Goal: Transaction & Acquisition: Book appointment/travel/reservation

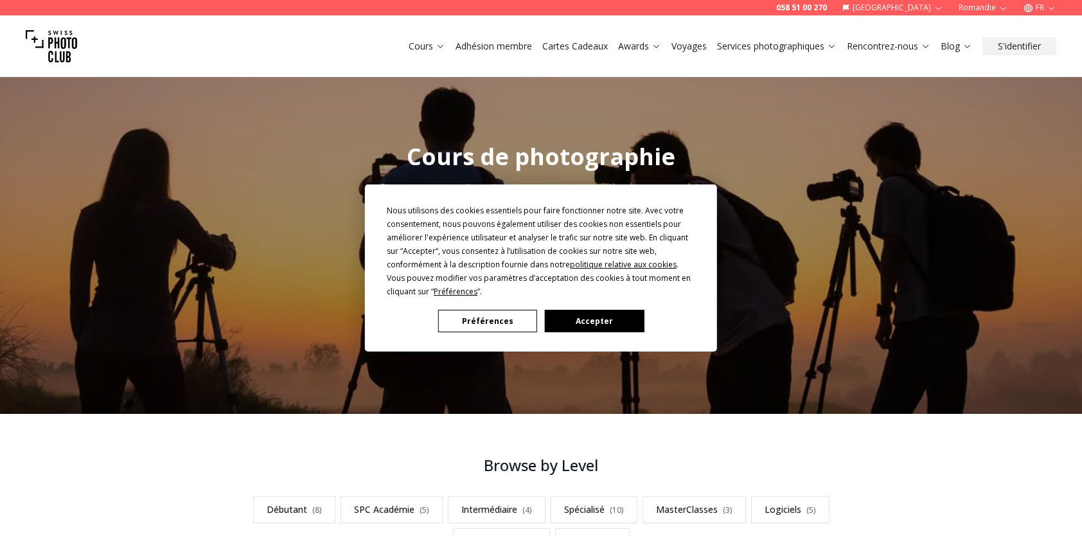
click at [591, 311] on button "Accepter" at bounding box center [594, 321] width 99 height 22
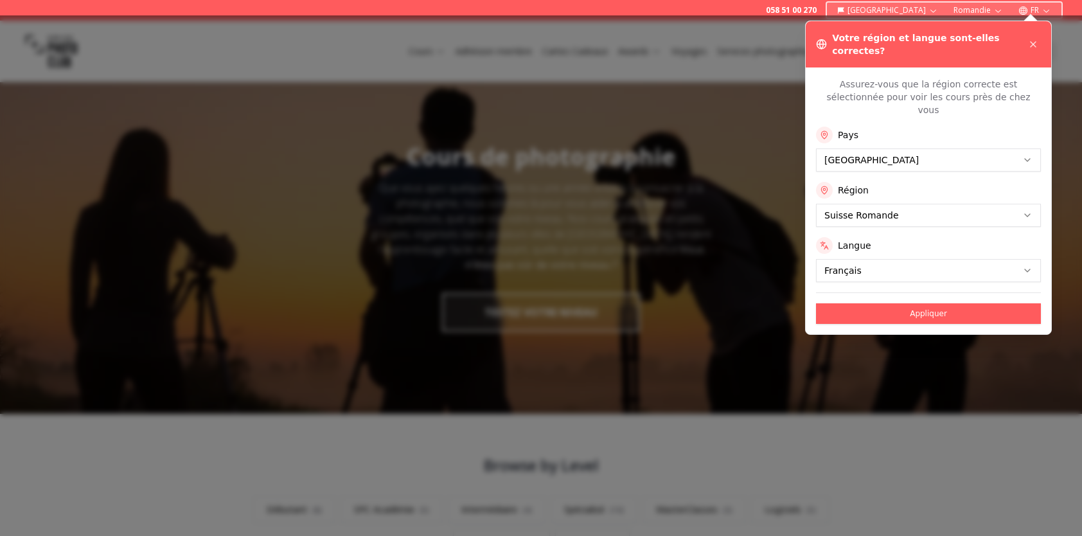
click at [875, 400] on div at bounding box center [541, 275] width 1082 height 521
click at [940, 303] on button "Appliquer" at bounding box center [928, 313] width 225 height 21
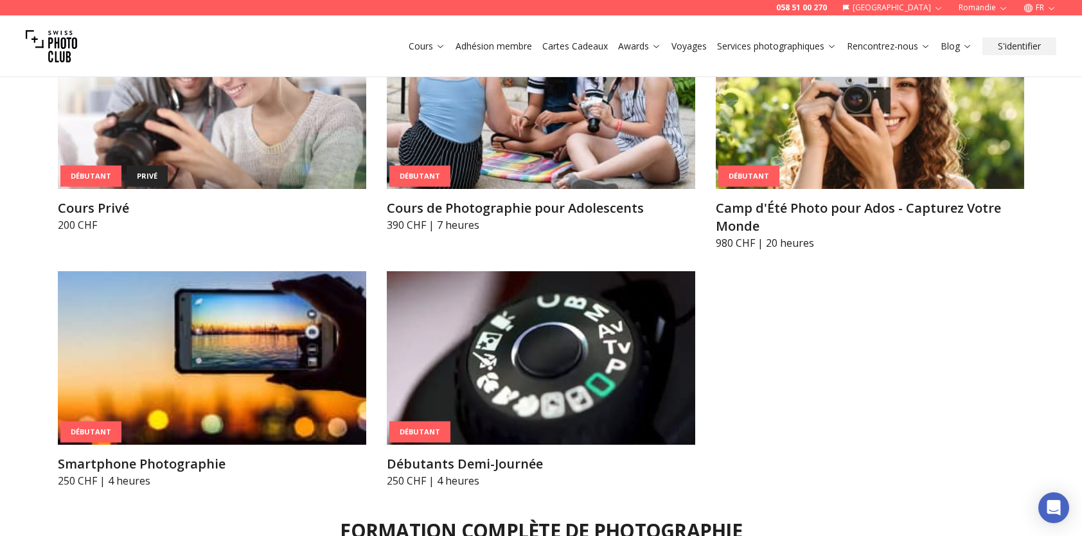
scroll to position [990, 0]
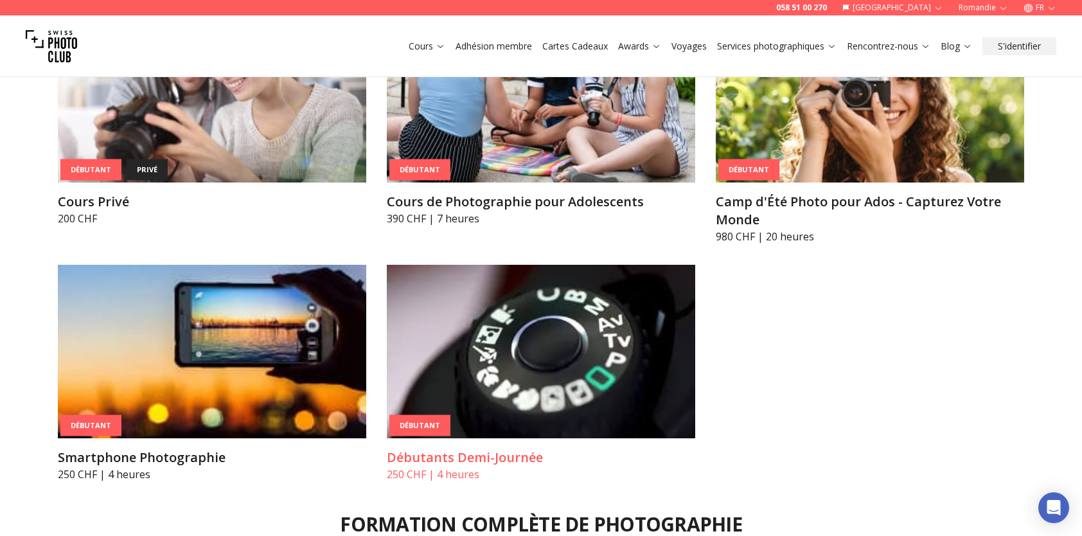
click at [463, 372] on img at bounding box center [541, 352] width 309 height 174
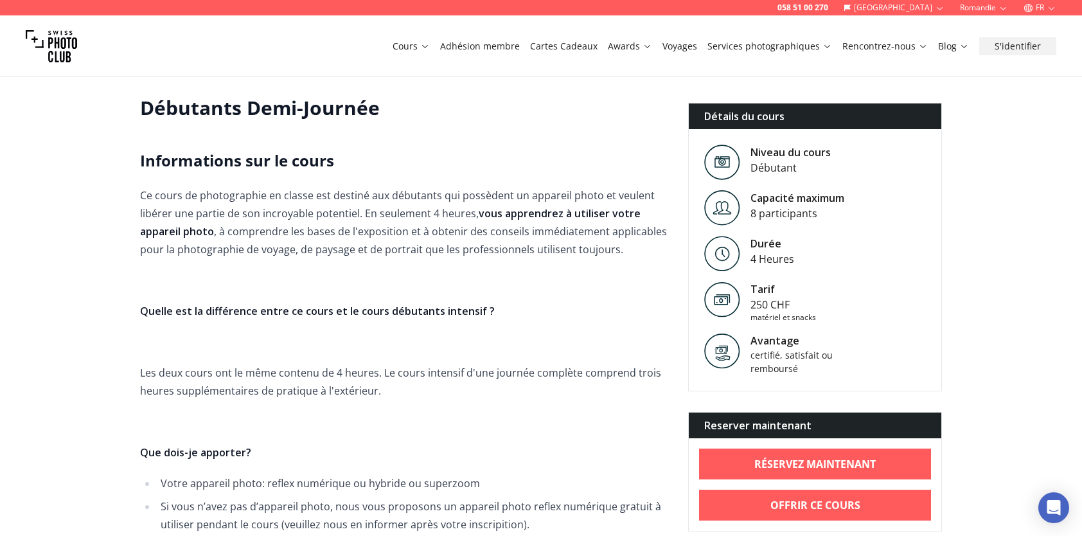
scroll to position [213, 0]
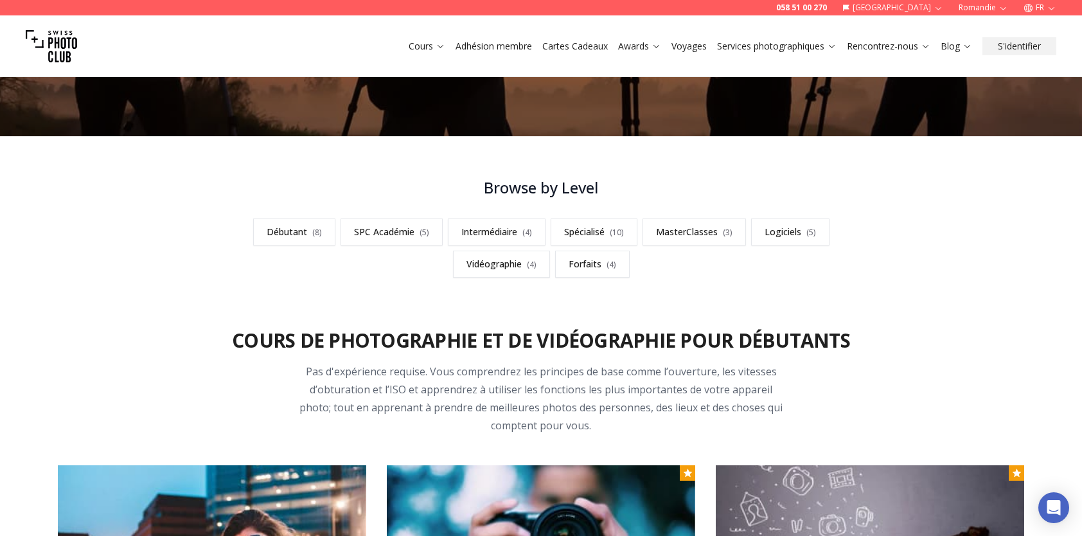
scroll to position [372, 0]
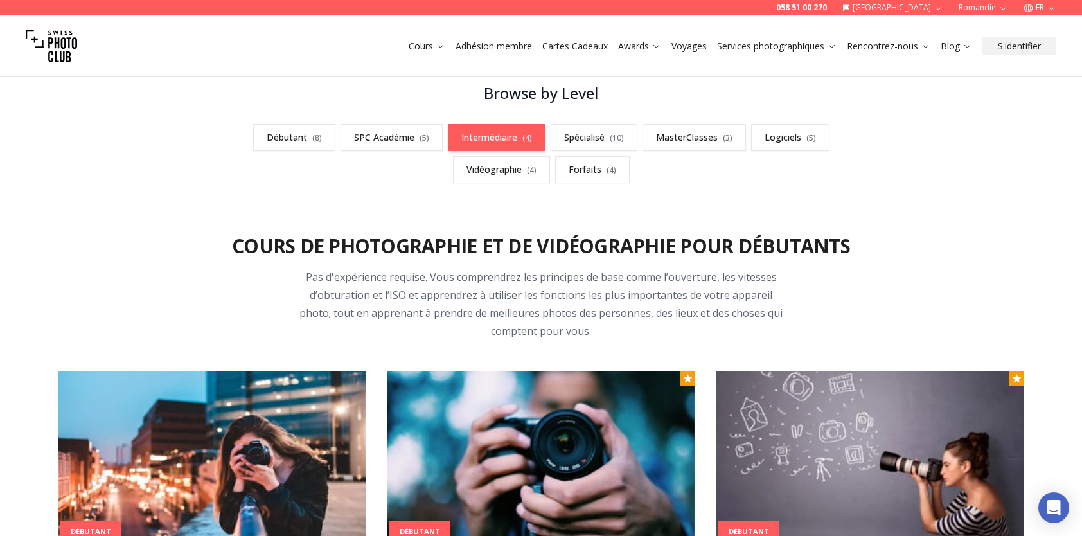
click at [498, 130] on link "Intermédiaire ( 4 )" at bounding box center [497, 137] width 98 height 27
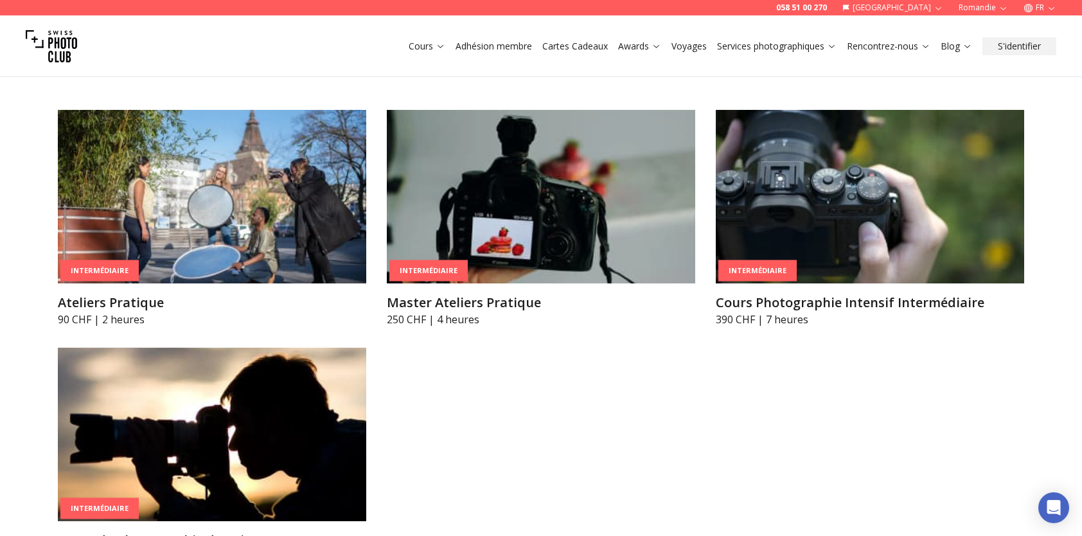
scroll to position [2210, 0]
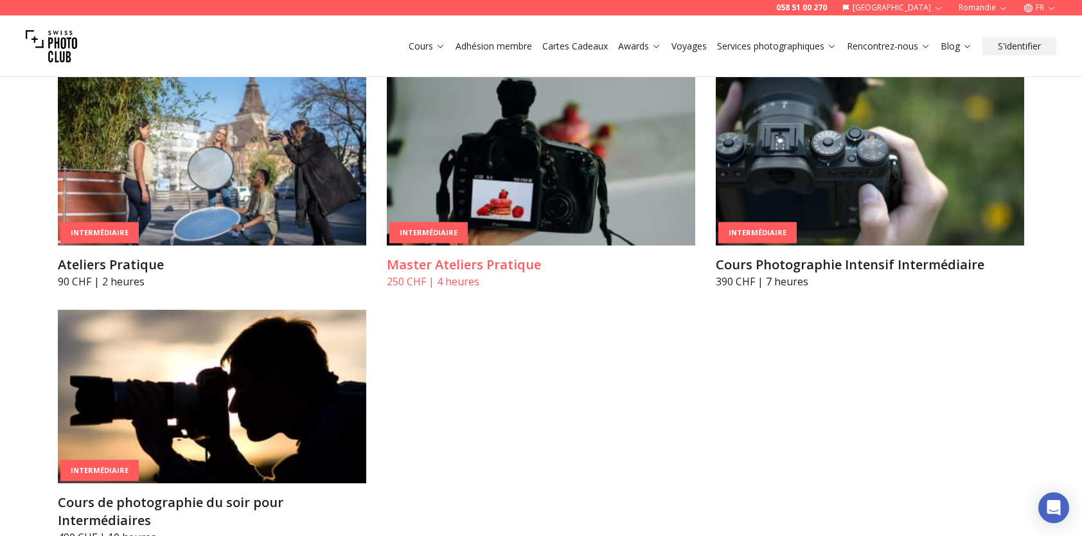
click at [519, 181] on img at bounding box center [541, 159] width 309 height 174
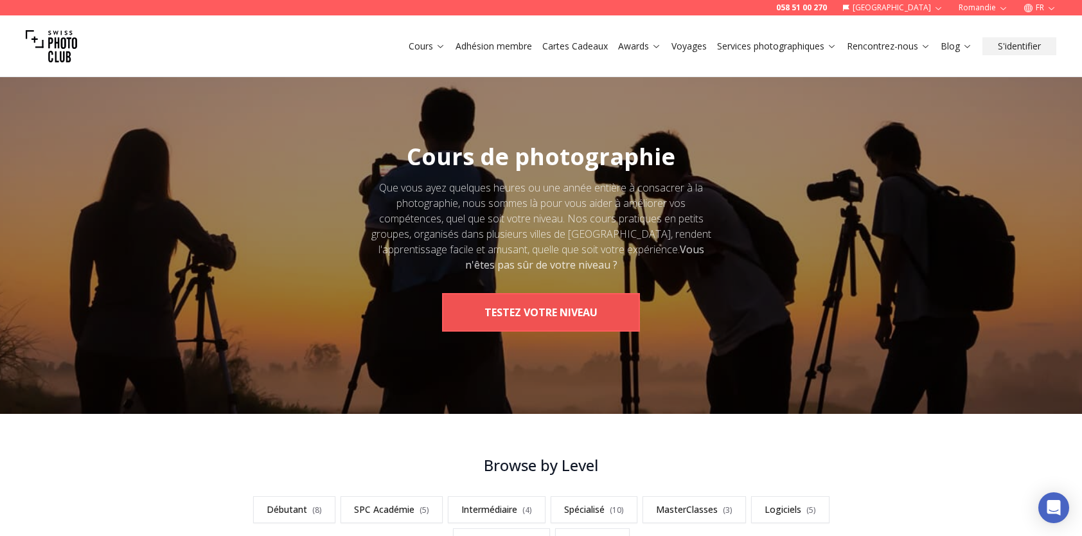
click at [555, 305] on button "TESTEZ VOTRE NIVEAU" at bounding box center [541, 312] width 198 height 39
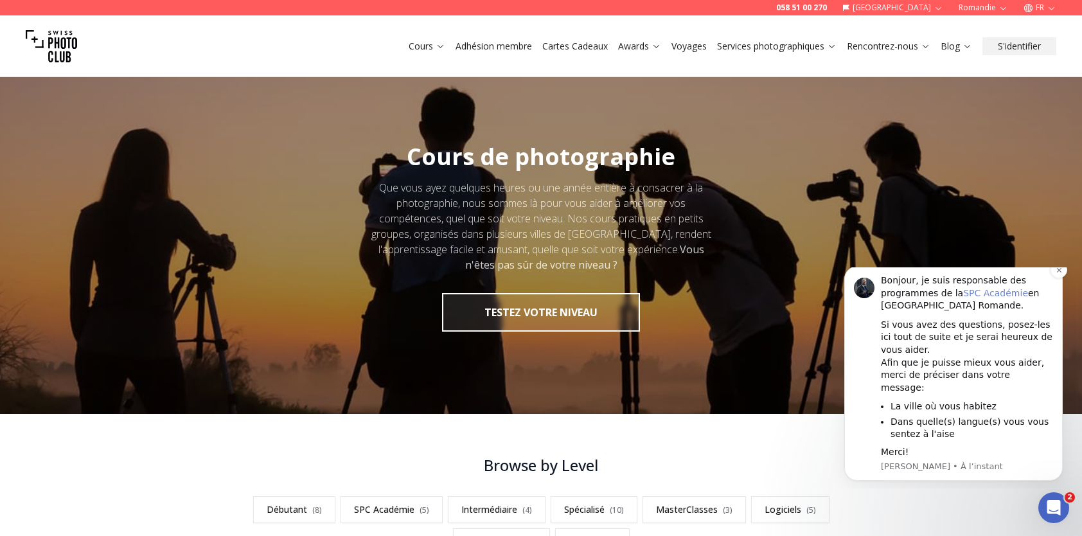
click at [982, 298] on link "SPC Académie" at bounding box center [996, 293] width 65 height 10
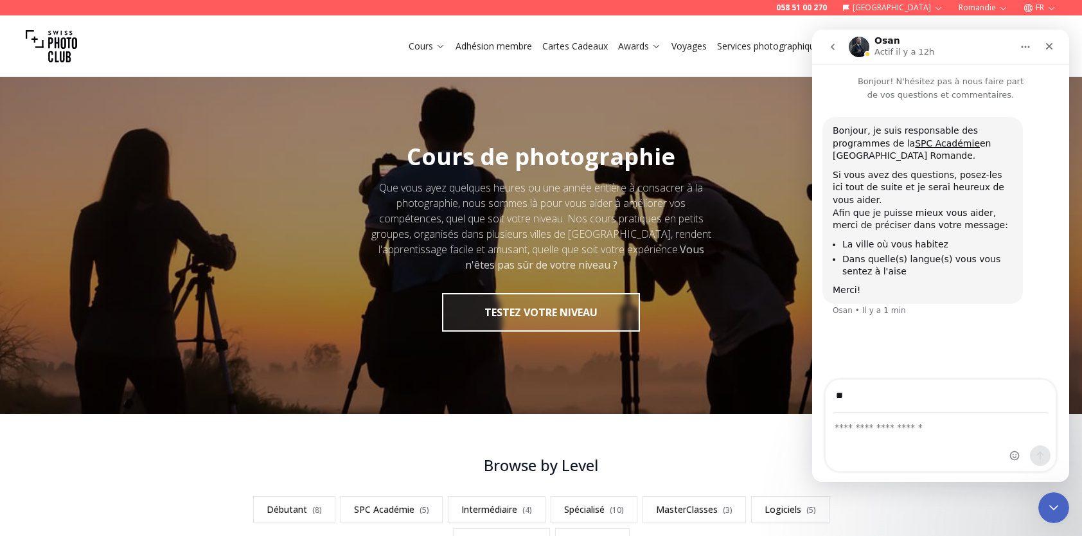
type input "*"
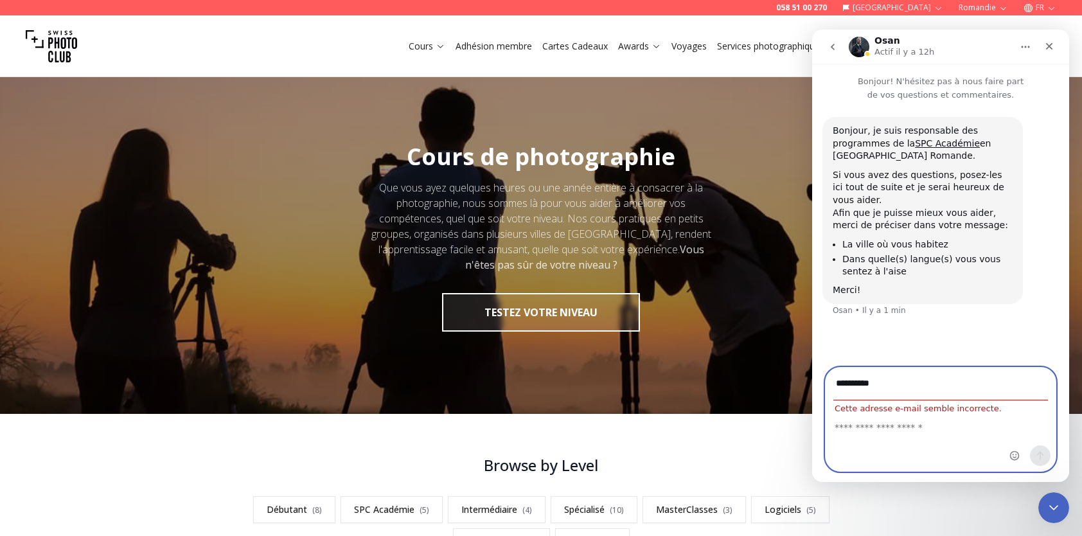
click at [883, 383] on input "**********" at bounding box center [941, 384] width 215 height 33
type input "**********"
click at [872, 431] on textarea "Envoyer un message..." at bounding box center [941, 424] width 230 height 22
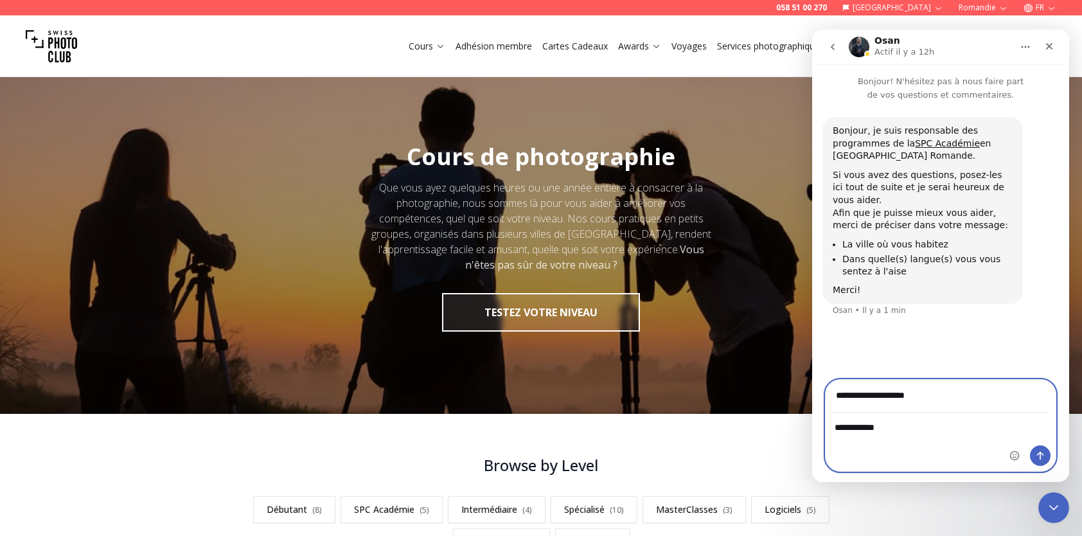
type textarea "**********"
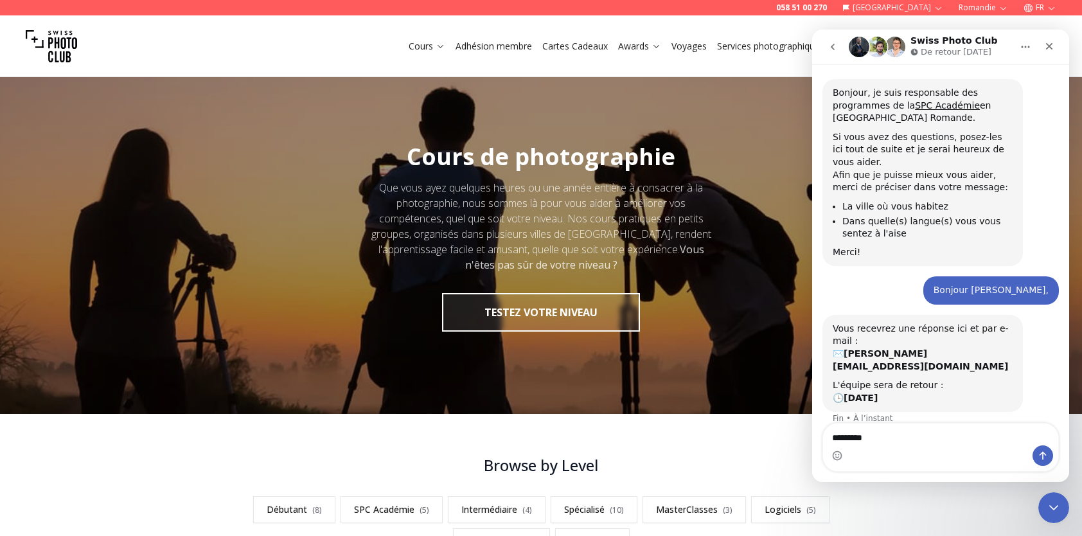
scroll to position [39, 0]
type textarea "*"
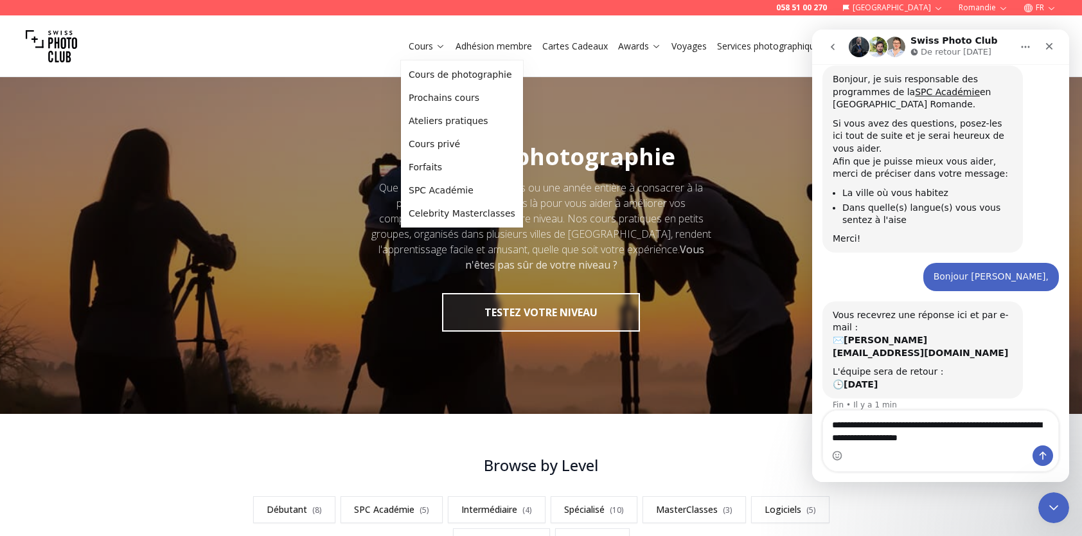
click at [438, 44] on icon at bounding box center [441, 46] width 10 height 10
click at [456, 168] on link "Forfaits" at bounding box center [462, 167] width 117 height 23
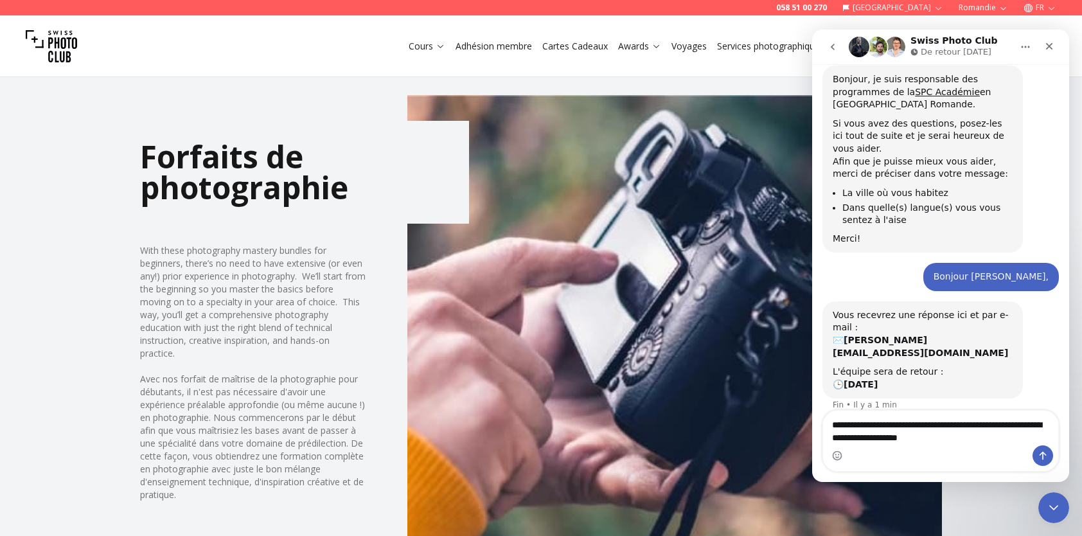
scroll to position [836, 0]
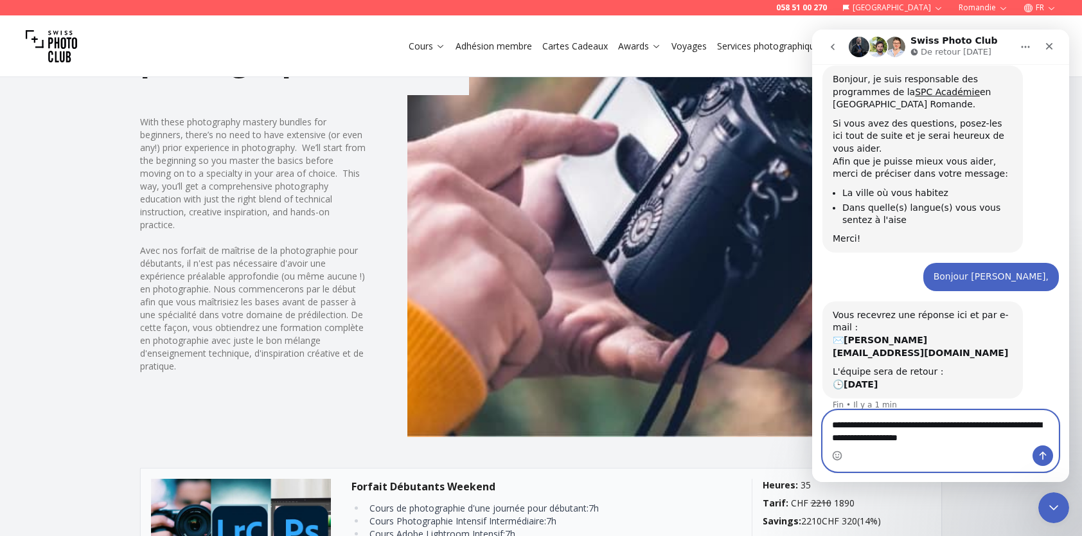
click at [955, 441] on textarea "**********" at bounding box center [941, 428] width 236 height 35
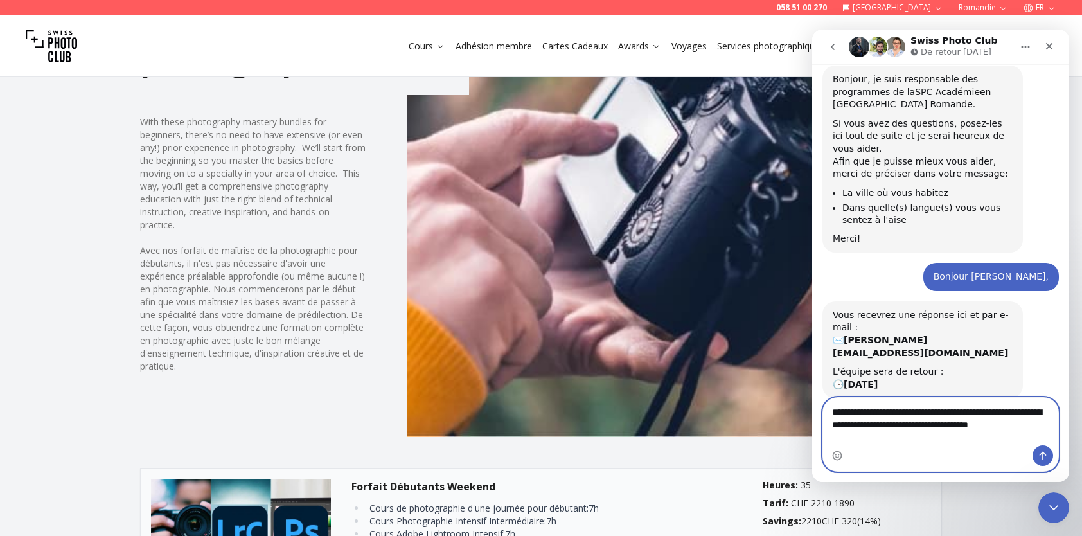
type textarea "**********"
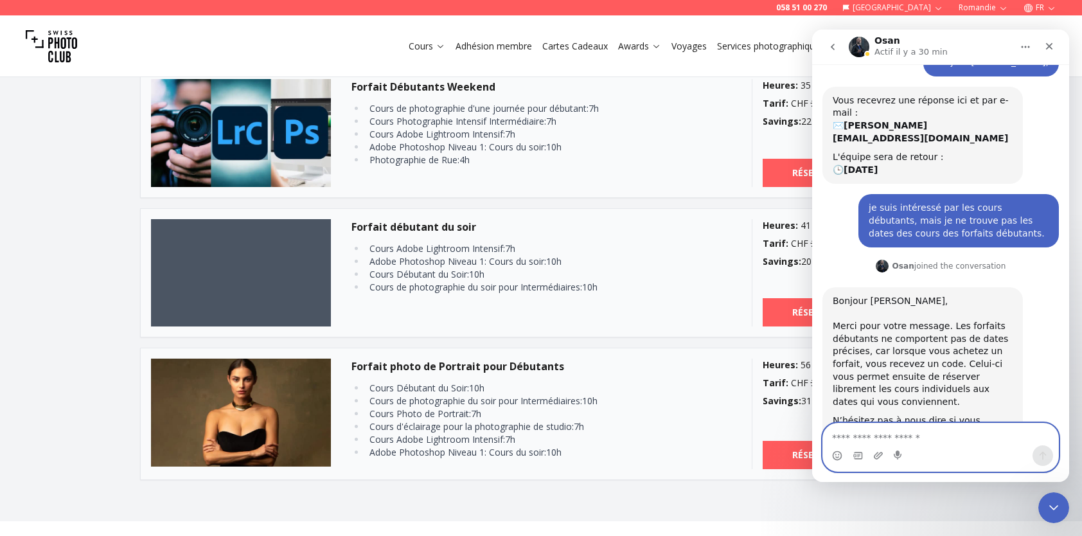
scroll to position [1221, 0]
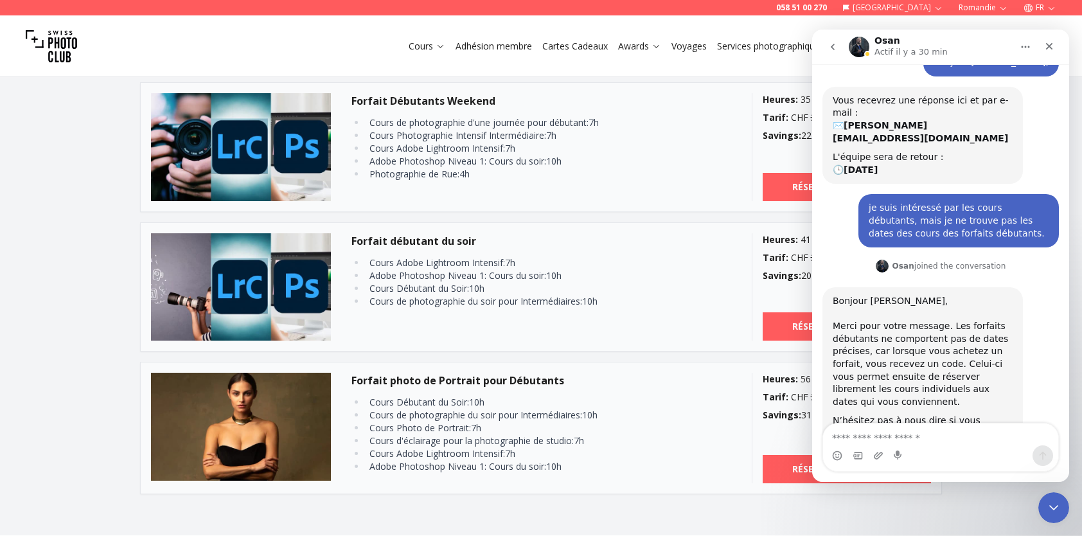
click at [674, 357] on div "Forfaits de photographie With these photography mastery bundles for beginners, …" at bounding box center [541, 27] width 823 height 934
drag, startPoint x: 868, startPoint y: 197, endPoint x: 857, endPoint y: 149, distance: 48.7
drag, startPoint x: 857, startPoint y: 149, endPoint x: 869, endPoint y: 38, distance: 111.8
click at [869, 38] on div "Osan Actif il y a 30 min" at bounding box center [930, 47] width 163 height 22
drag, startPoint x: 869, startPoint y: 38, endPoint x: 1048, endPoint y: 57, distance: 179.7
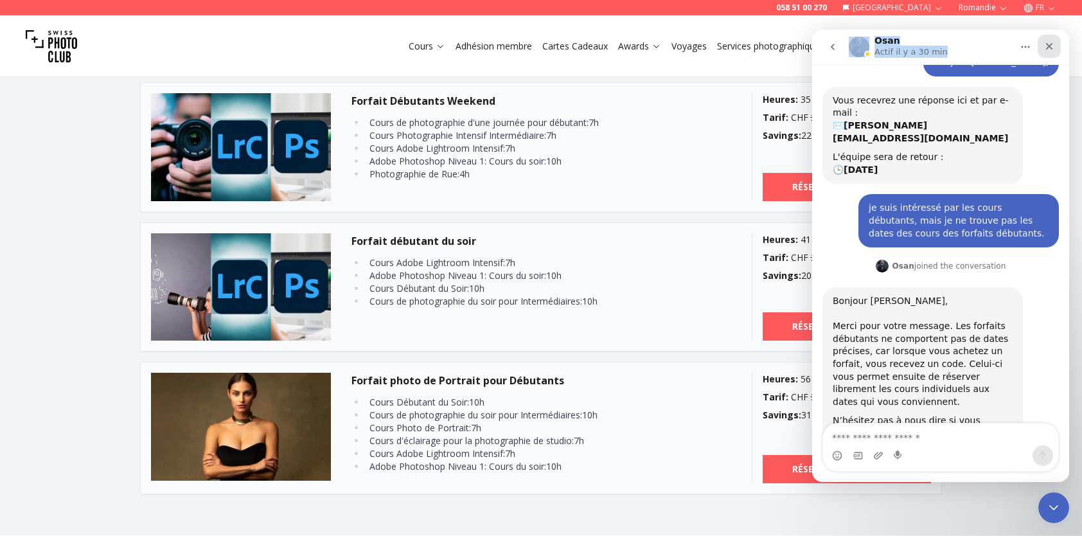
click at [1048, 57] on div "Intercom Messenger" at bounding box center [1038, 47] width 48 height 24
click at [992, 47] on div "Osan Actif il y a 30 min" at bounding box center [930, 47] width 163 height 22
drag, startPoint x: 983, startPoint y: 39, endPoint x: 1000, endPoint y: 48, distance: 18.4
click at [989, 49] on div "Osan Actif il y a 30 min" at bounding box center [930, 47] width 163 height 22
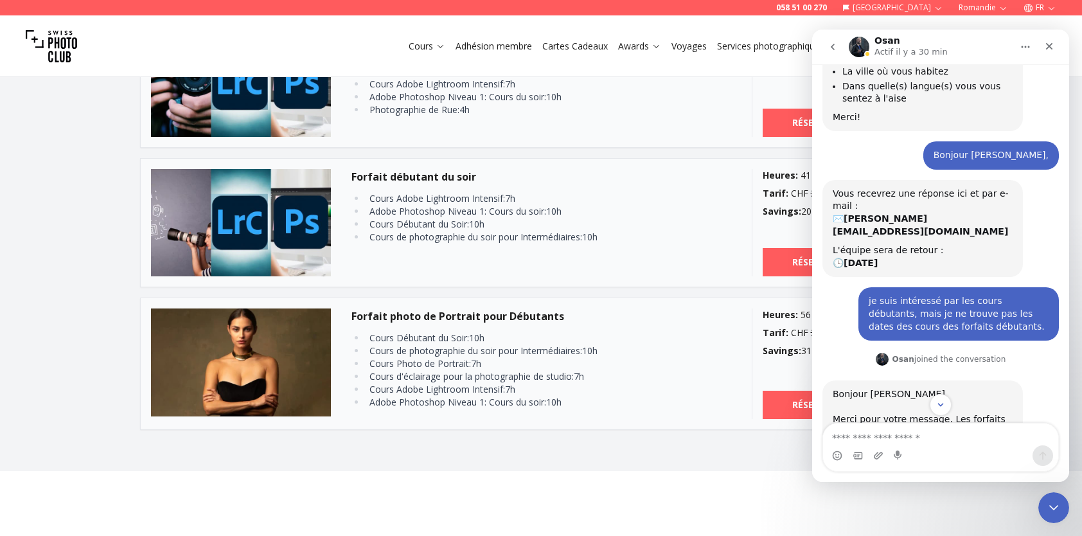
scroll to position [129, 0]
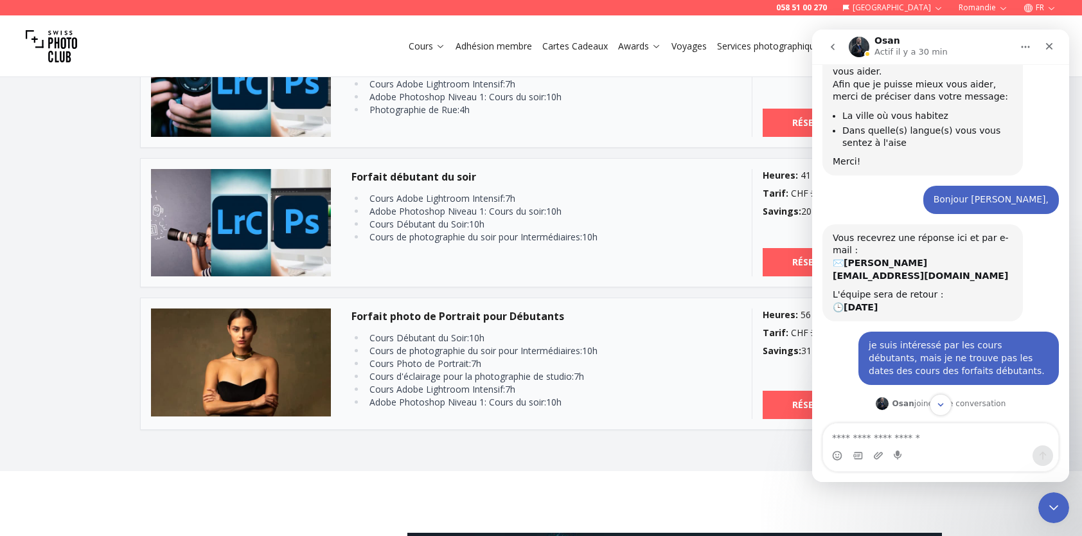
click at [652, 251] on div "Forfait débutant du soir Cours Adobe Lightroom Intensif : 7 h Adobe Photoshop N…" at bounding box center [542, 223] width 380 height 108
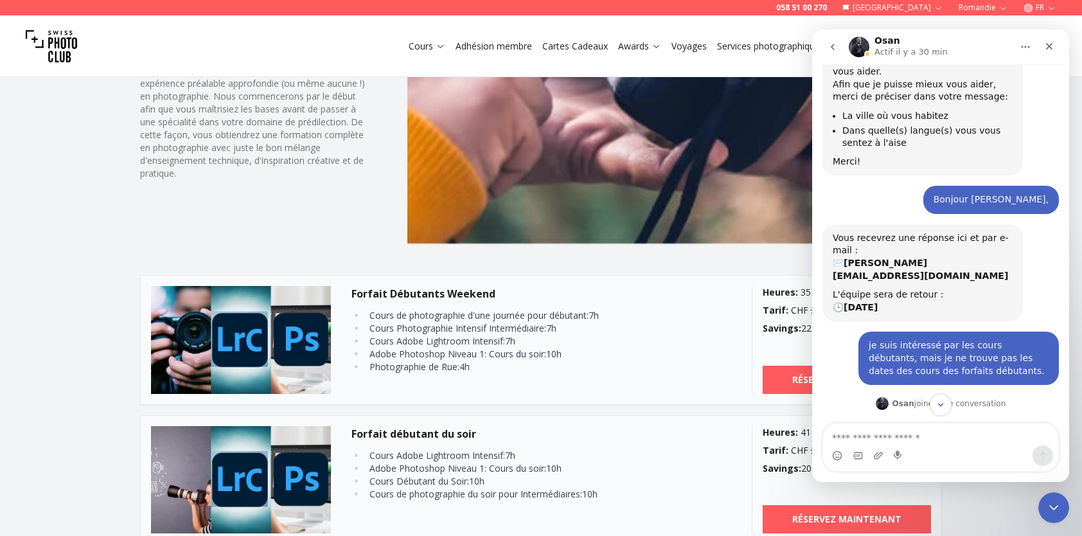
scroll to position [1221, 0]
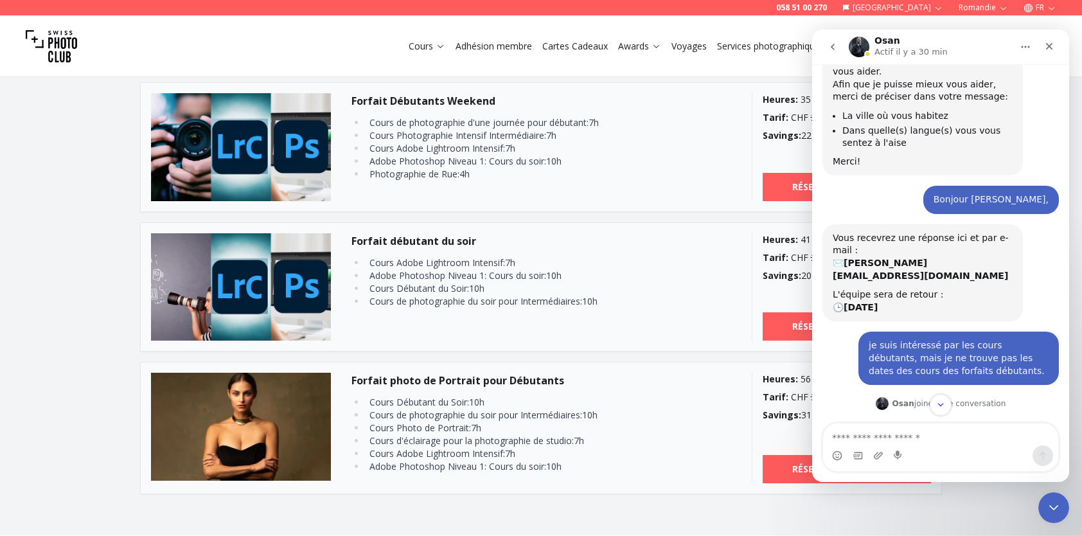
click at [835, 47] on icon "go back" at bounding box center [833, 47] width 10 height 10
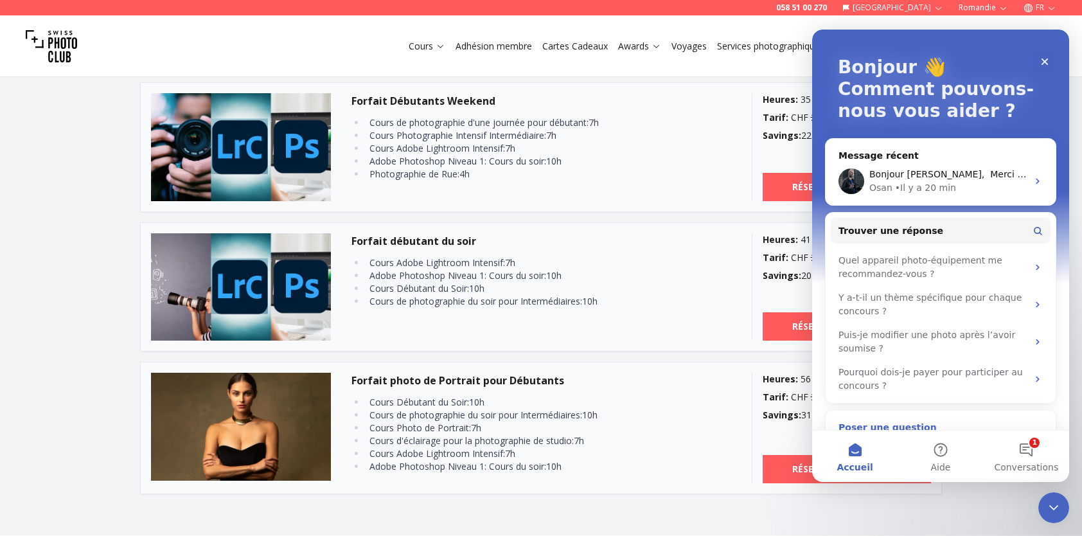
scroll to position [0, 0]
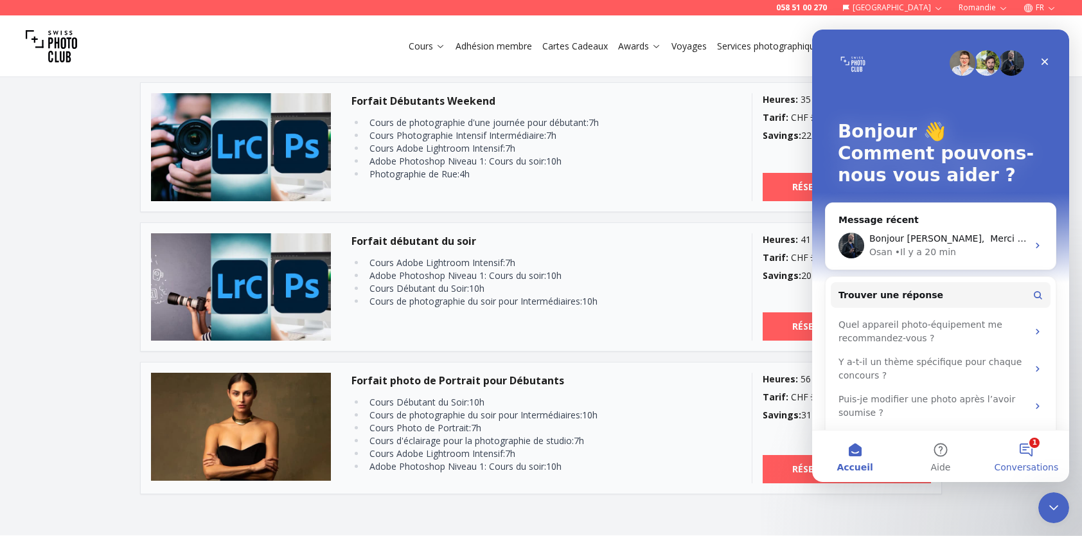
click at [1020, 458] on button "1 Conversations" at bounding box center [1026, 456] width 85 height 51
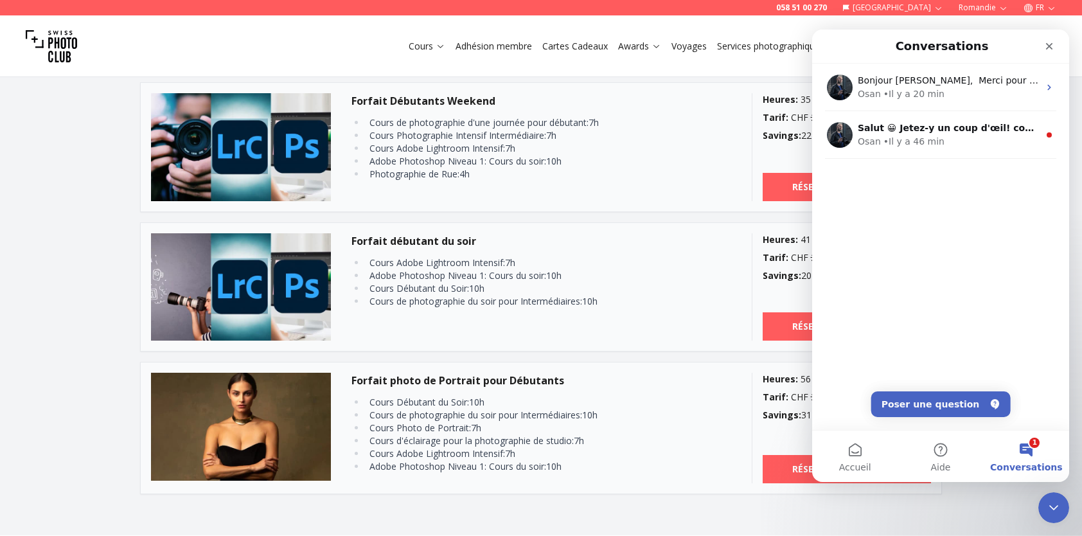
drag, startPoint x: 1022, startPoint y: 43, endPoint x: 1028, endPoint y: 51, distance: 10.0
click at [1021, 51] on div "Intercom Messenger" at bounding box center [1026, 46] width 69 height 23
click at [1053, 50] on icon "Fermer" at bounding box center [1050, 46] width 10 height 10
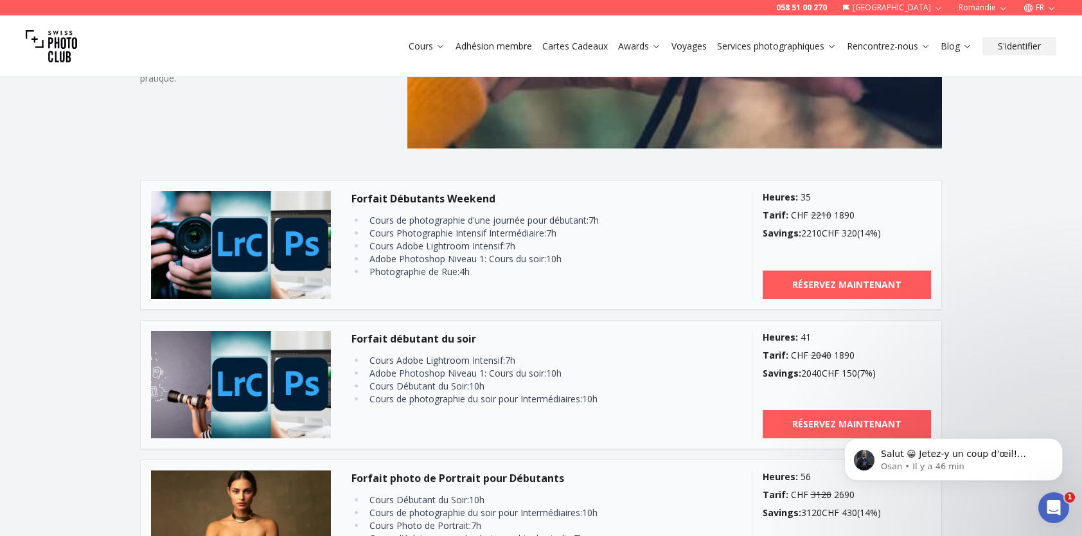
scroll to position [1157, 0]
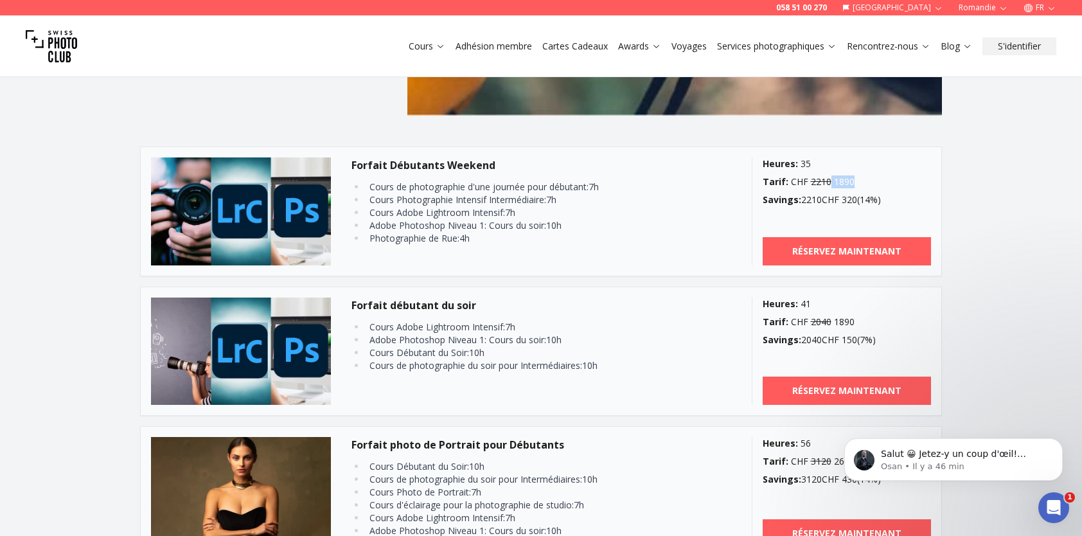
drag, startPoint x: 828, startPoint y: 177, endPoint x: 869, endPoint y: 177, distance: 41.1
click at [869, 177] on div "Tarif : CHF 2210 1890" at bounding box center [847, 181] width 169 height 13
drag, startPoint x: 869, startPoint y: 177, endPoint x: 840, endPoint y: 198, distance: 35.5
click at [840, 198] on div "Savings : 2210 CHF 320 ( 14 %)" at bounding box center [847, 199] width 169 height 13
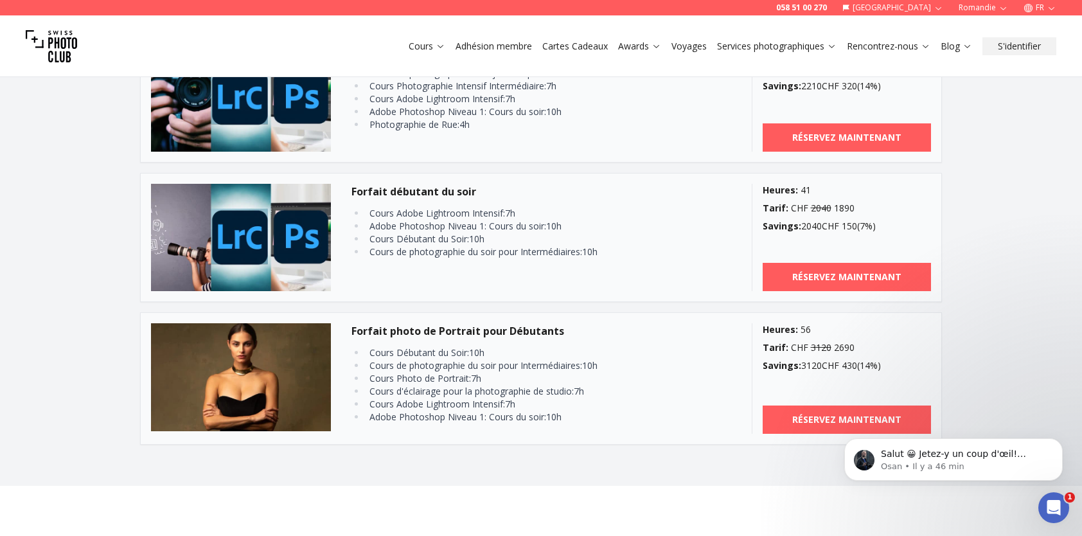
scroll to position [1286, 0]
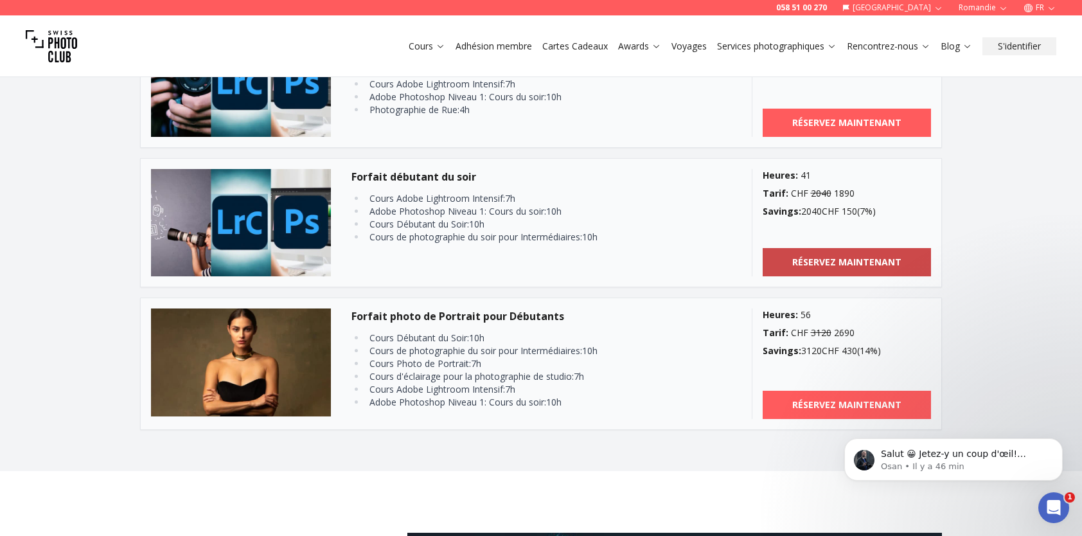
click at [811, 262] on b "RÉSERVEZ MAINTENANT" at bounding box center [847, 262] width 109 height 12
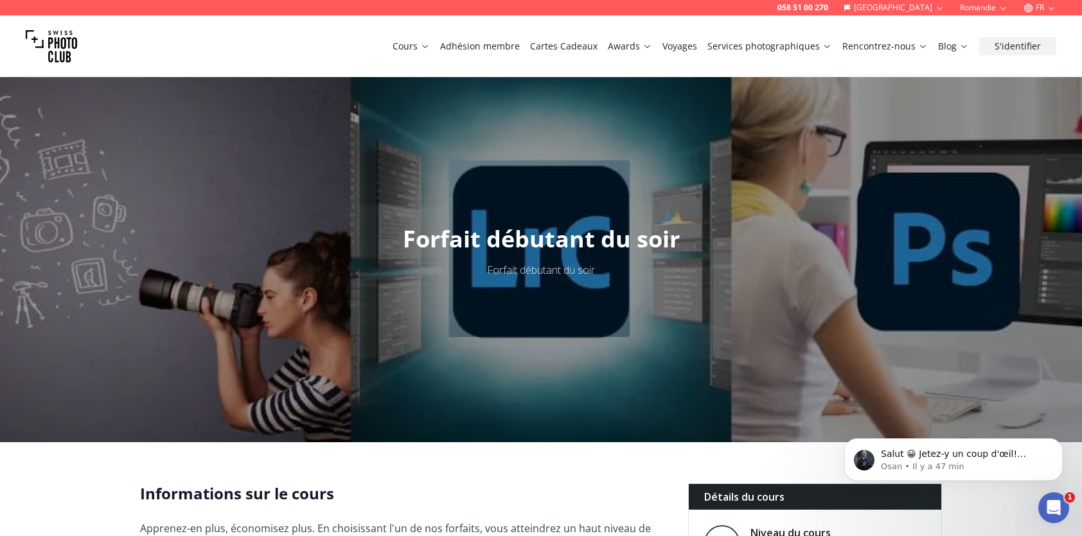
scroll to position [321, 0]
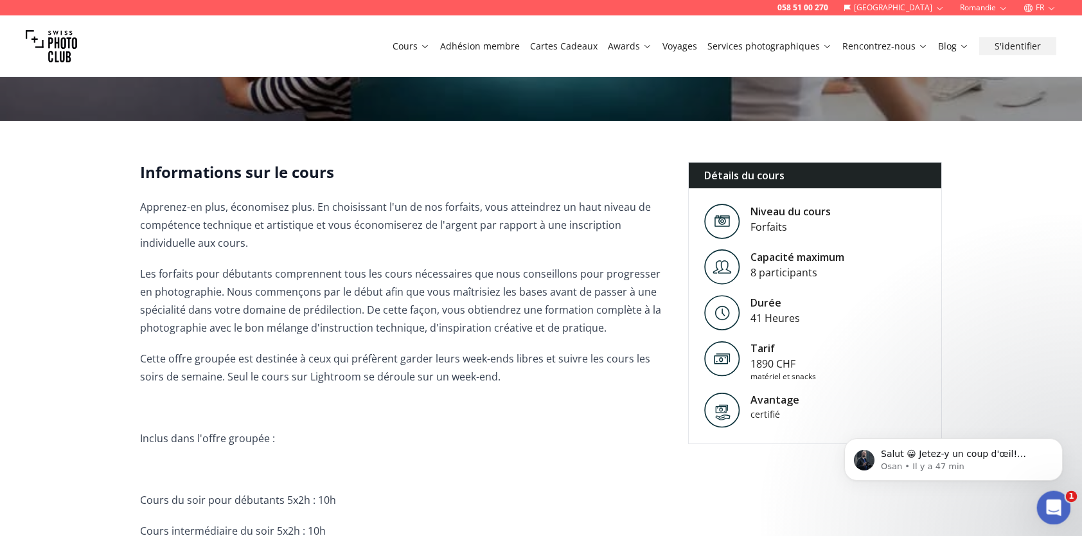
click at [1049, 507] on icon "Ouvrir le Messenger Intercom" at bounding box center [1052, 506] width 21 height 21
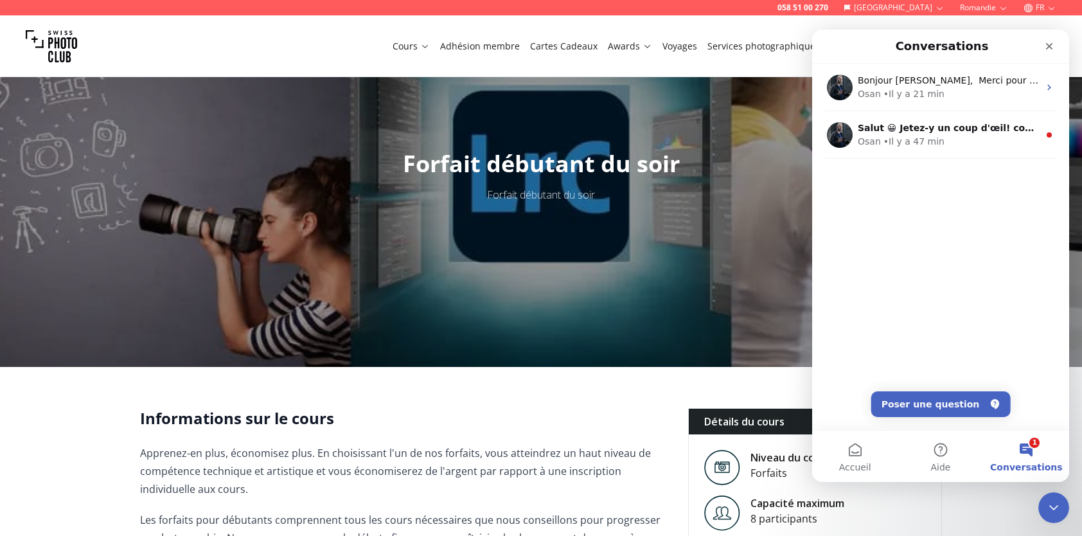
scroll to position [64, 0]
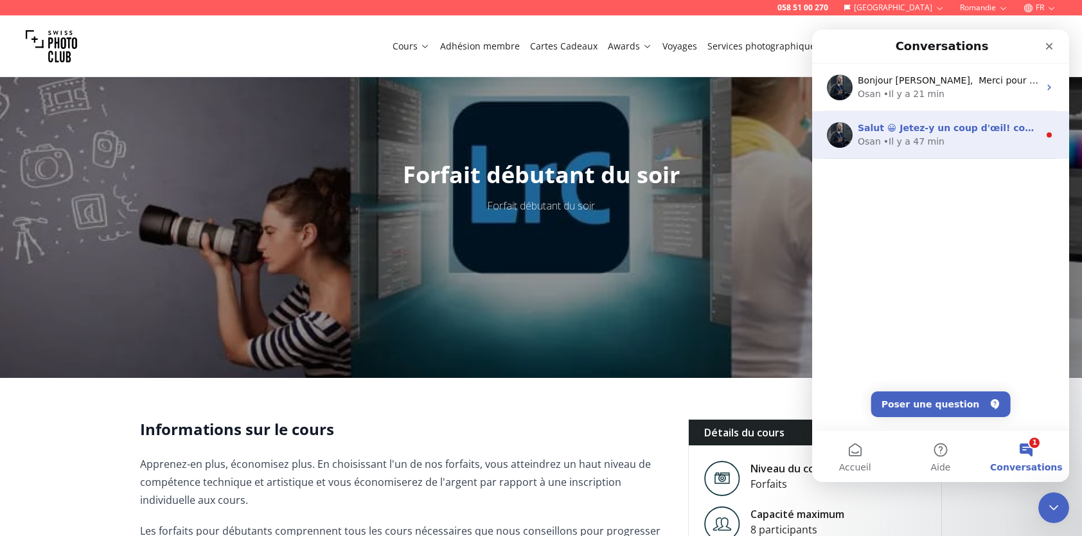
click at [946, 135] on div "Osan • Il y a 47 min" at bounding box center [948, 141] width 181 height 13
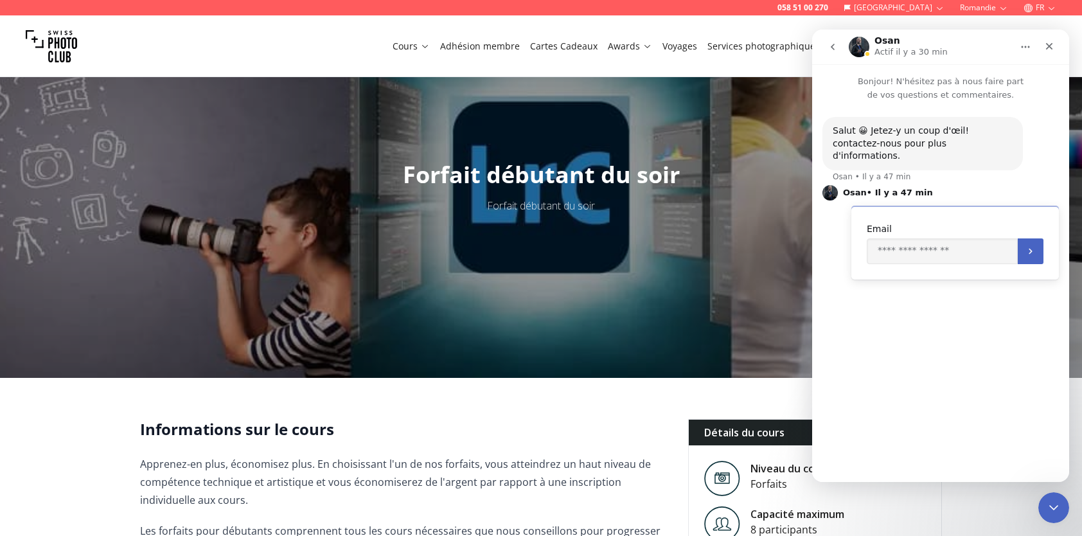
click at [832, 44] on icon "go back" at bounding box center [833, 47] width 10 height 10
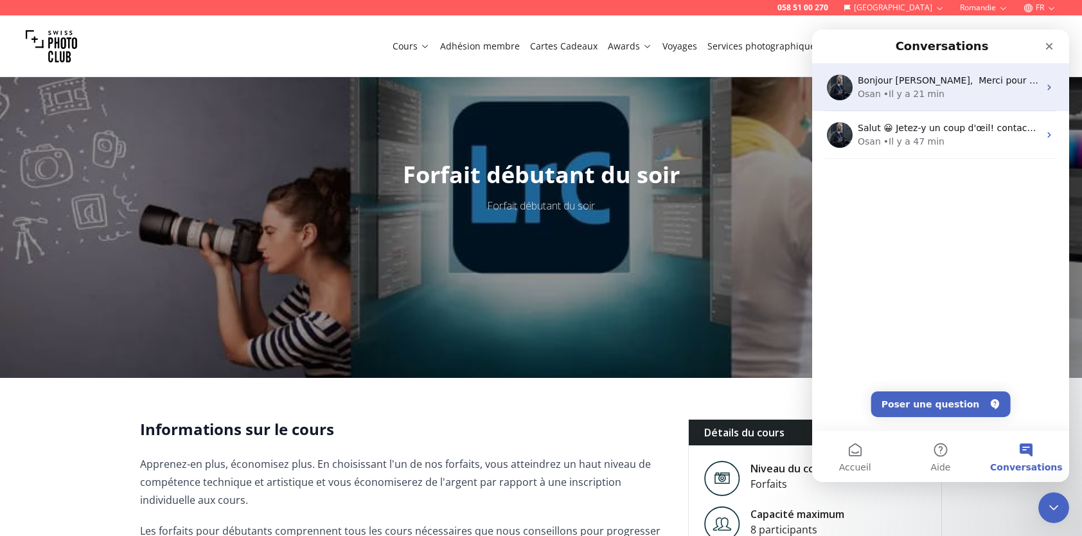
click at [896, 91] on div "• Il y a 21 min" at bounding box center [914, 93] width 61 height 13
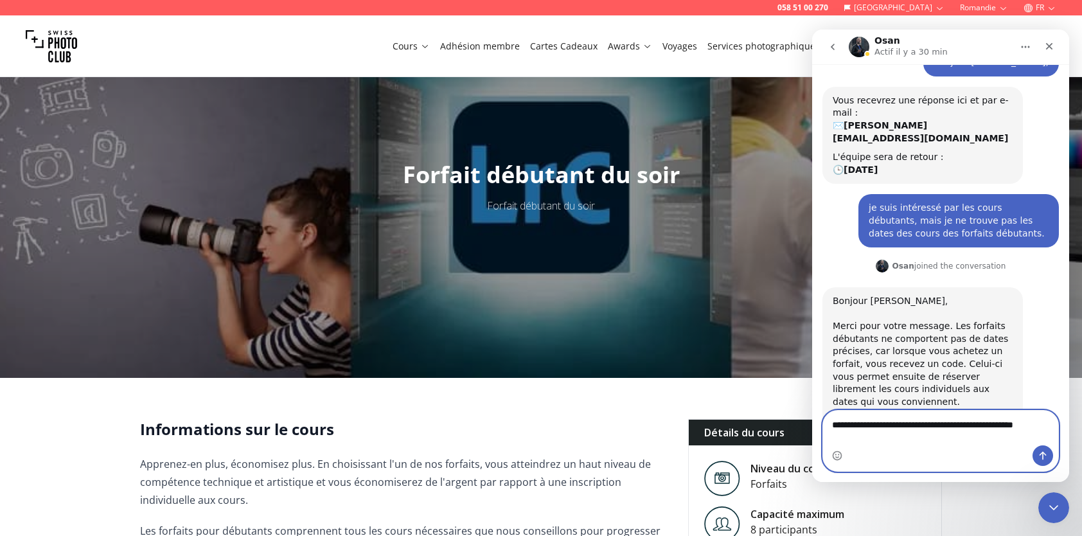
scroll to position [279, 0]
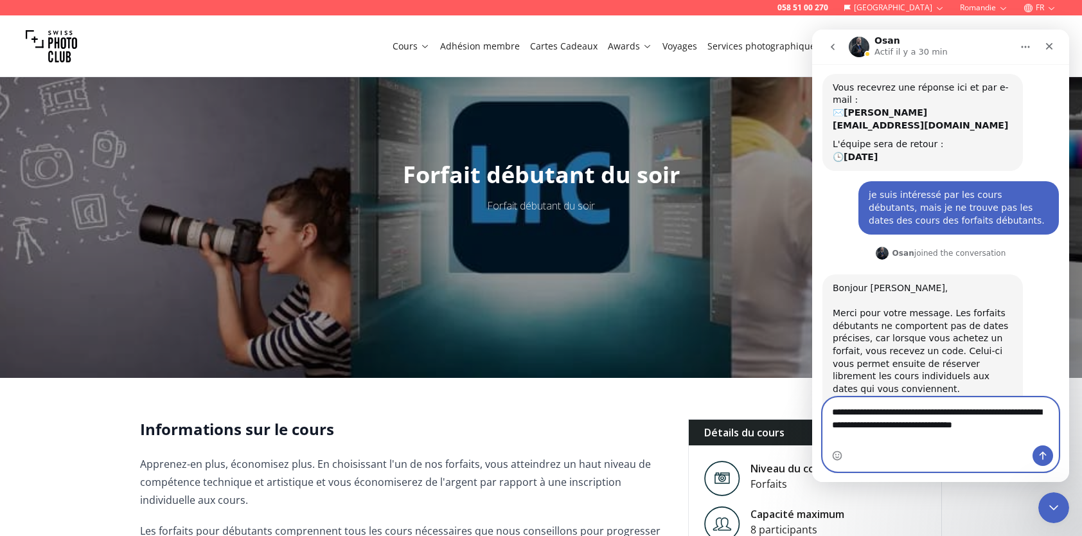
type textarea "**********"
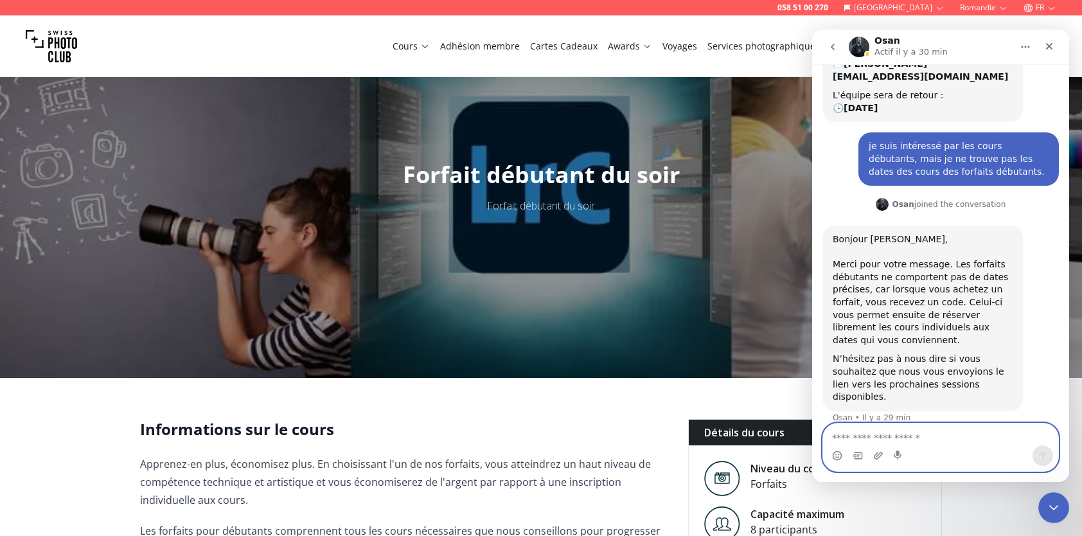
scroll to position [330, 0]
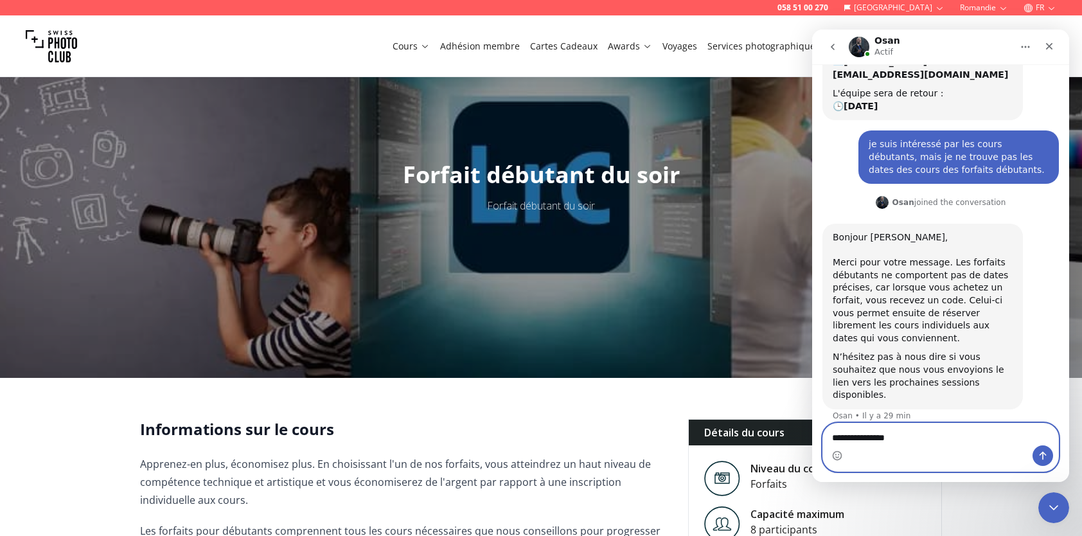
click at [845, 438] on textarea "**********" at bounding box center [941, 435] width 236 height 22
type textarea "**********"
click at [1045, 455] on icon "Envoyer un message…" at bounding box center [1043, 456] width 7 height 8
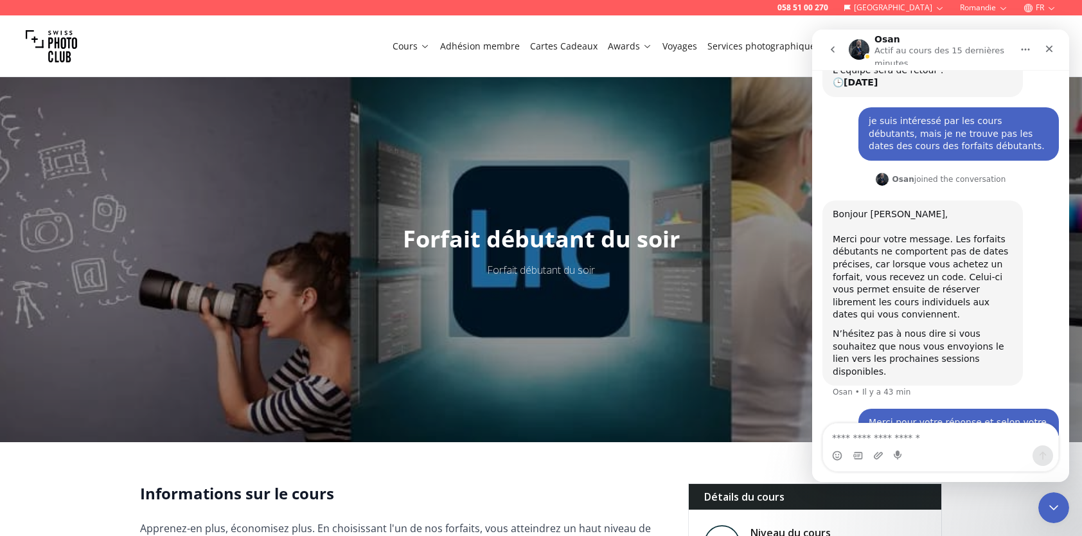
scroll to position [364, 0]
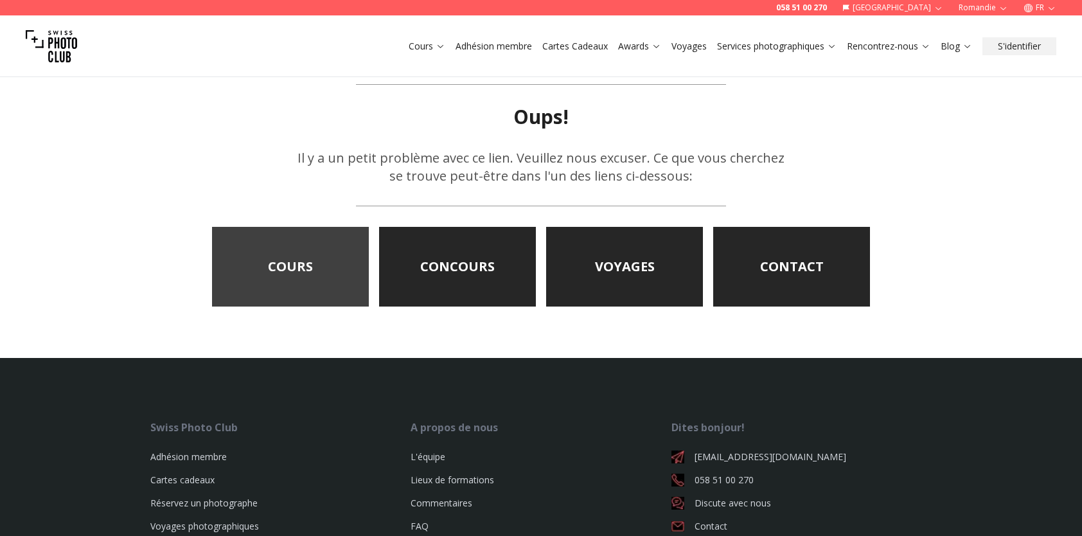
click at [285, 266] on link "COURS" at bounding box center [290, 267] width 157 height 80
